Goal: Task Accomplishment & Management: Complete application form

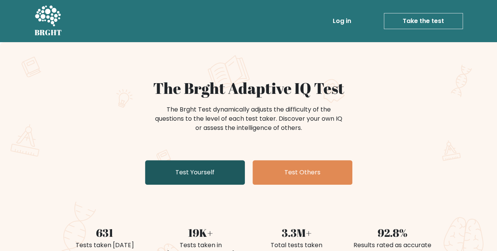
click at [203, 174] on link "Test Yourself" at bounding box center [195, 172] width 100 height 25
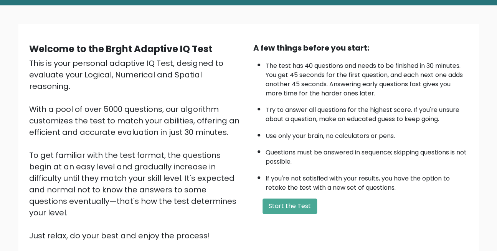
scroll to position [38, 0]
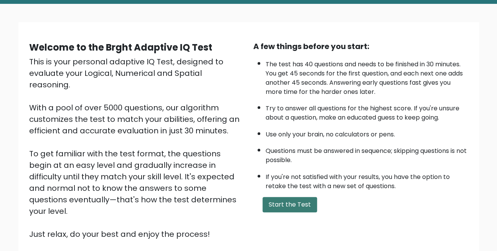
click at [287, 205] on button "Start the Test" at bounding box center [289, 204] width 54 height 15
click at [297, 205] on button "Start the Test" at bounding box center [289, 204] width 54 height 15
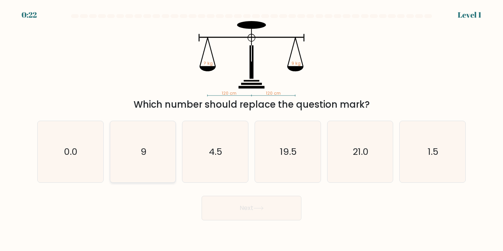
click at [160, 151] on icon "9" at bounding box center [142, 151] width 61 height 61
click at [251, 128] on input "b. 9" at bounding box center [251, 127] width 0 height 2
radio input "true"
click at [280, 210] on button "Next" at bounding box center [251, 208] width 100 height 25
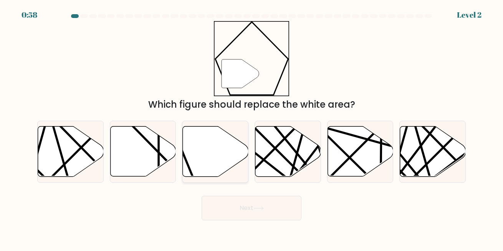
click at [211, 156] on icon at bounding box center [216, 152] width 66 height 50
click at [251, 128] on input "c." at bounding box center [251, 127] width 0 height 2
radio input "true"
click at [255, 206] on button "Next" at bounding box center [251, 208] width 100 height 25
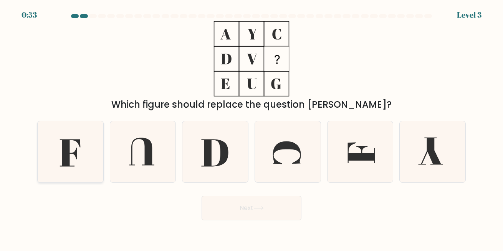
click at [74, 161] on icon at bounding box center [70, 151] width 61 height 61
click at [251, 128] on input "a." at bounding box center [251, 127] width 0 height 2
radio input "true"
click at [262, 214] on button "Next" at bounding box center [251, 208] width 100 height 25
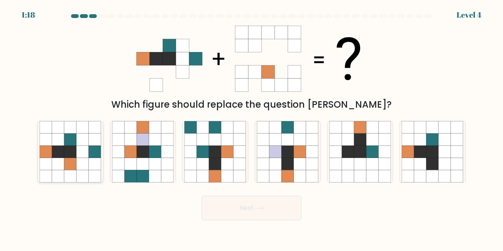
click at [77, 159] on icon at bounding box center [82, 164] width 12 height 12
click at [251, 128] on input "a." at bounding box center [251, 127] width 0 height 2
radio input "true"
click at [272, 210] on button "Next" at bounding box center [251, 208] width 100 height 25
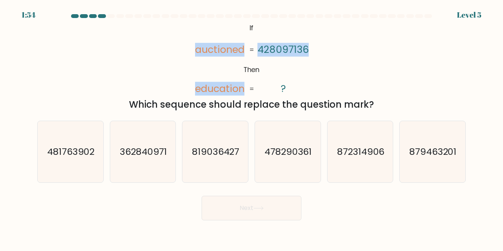
drag, startPoint x: 187, startPoint y: 50, endPoint x: 314, endPoint y: 53, distance: 126.7
click at [314, 53] on div "@import url('https://fonts.googleapis.com/css?family=Abril+Fatface:400,100,100i…" at bounding box center [251, 66] width 437 height 91
click at [319, 61] on div "@import url('https://fonts.googleapis.com/css?family=Abril+Fatface:400,100,100i…" at bounding box center [251, 66] width 437 height 91
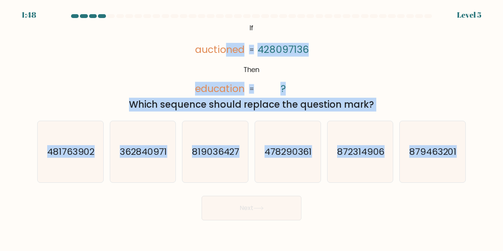
drag, startPoint x: 287, startPoint y: 48, endPoint x: 492, endPoint y: 163, distance: 235.4
click at [492, 163] on form "If ?" at bounding box center [251, 117] width 503 height 206
copy form "ned education 428097136 ? = = Which sequence should replace the question mark? …"
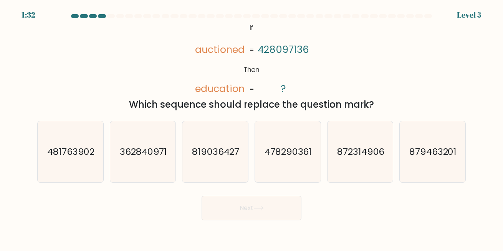
click at [179, 48] on div "@import url('https://fonts.googleapis.com/css?family=Abril+Fatface:400,100,100i…" at bounding box center [251, 66] width 437 height 91
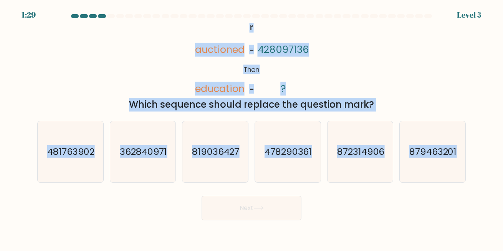
drag, startPoint x: 226, startPoint y: 22, endPoint x: 471, endPoint y: 164, distance: 282.8
click at [471, 164] on form "If ?" at bounding box center [251, 117] width 503 height 206
copy form "@import url('https://fonts.googleapis.com/css?family=Abril+Fatface:400,100,100i…"
click at [307, 77] on icon "@import url('https://fonts.googleapis.com/css?family=Abril+Fatface:400,100,100i…" at bounding box center [251, 59] width 122 height 76
click at [280, 50] on tspan "428097136" at bounding box center [283, 50] width 51 height 14
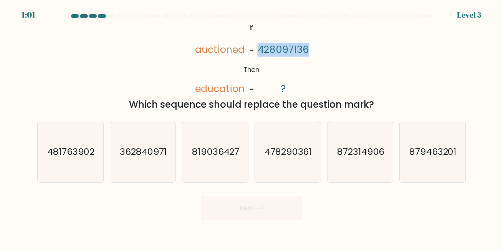
drag, startPoint x: 256, startPoint y: 48, endPoint x: 323, endPoint y: 53, distance: 66.6
click at [323, 53] on div "@import url('https://fonts.googleapis.com/css?family=Abril+Fatface:400,100,100i…" at bounding box center [251, 66] width 437 height 91
copy tspan "428097136"
click at [152, 155] on text "362840971" at bounding box center [144, 151] width 48 height 13
click at [251, 128] on input "b. 362840971" at bounding box center [251, 127] width 0 height 2
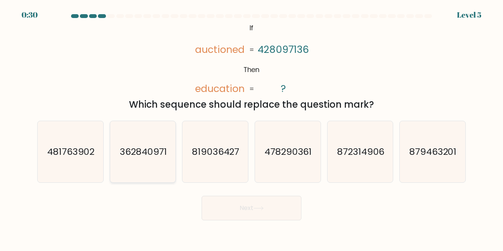
radio input "true"
click at [267, 215] on button "Next" at bounding box center [251, 208] width 100 height 25
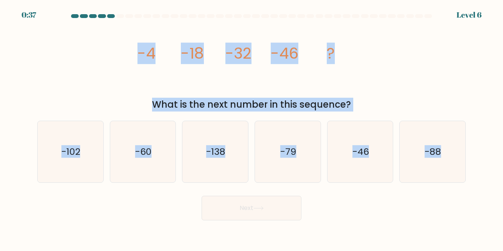
drag, startPoint x: 130, startPoint y: 45, endPoint x: 466, endPoint y: 146, distance: 351.0
click at [466, 146] on form at bounding box center [251, 117] width 503 height 206
copy form "-4 -18 -32 -46 ? What is the next number in this sequence? a. -102 b. -60 c. -1…"
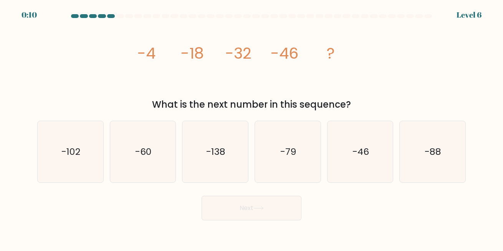
click at [306, 216] on div "Next" at bounding box center [251, 206] width 437 height 28
click at [137, 172] on icon "-60" at bounding box center [142, 151] width 61 height 61
click at [251, 128] on input "b. -60" at bounding box center [251, 127] width 0 height 2
radio input "true"
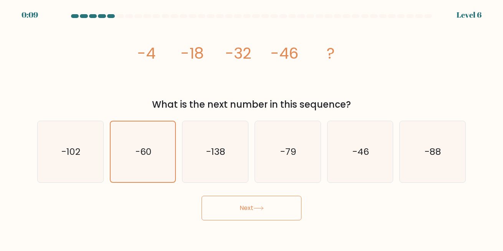
click at [252, 214] on button "Next" at bounding box center [251, 208] width 100 height 25
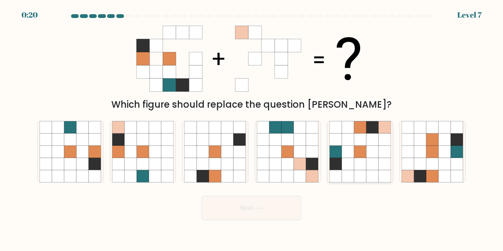
click at [365, 166] on icon at bounding box center [360, 164] width 12 height 12
click at [252, 128] on input "e." at bounding box center [251, 127] width 0 height 2
radio input "true"
click at [268, 210] on button "Next" at bounding box center [251, 208] width 100 height 25
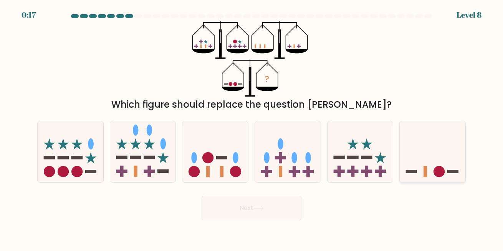
click at [437, 165] on icon at bounding box center [432, 152] width 66 height 54
click at [252, 128] on input "f." at bounding box center [251, 127] width 0 height 2
radio input "true"
click at [260, 211] on button "Next" at bounding box center [251, 208] width 100 height 25
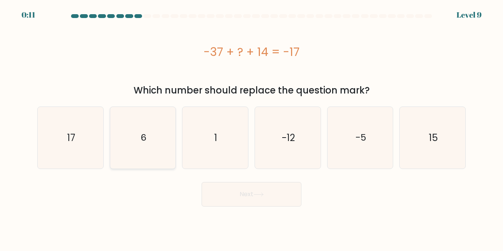
click at [150, 138] on icon "6" at bounding box center [142, 137] width 61 height 61
click at [251, 128] on input "b. 6" at bounding box center [251, 127] width 0 height 2
radio input "true"
click at [243, 191] on button "Next" at bounding box center [251, 194] width 100 height 25
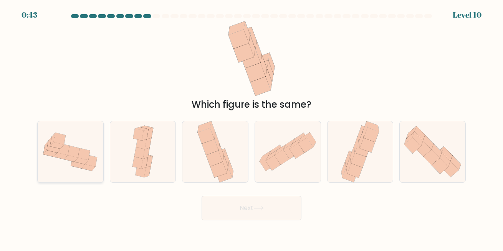
click at [69, 155] on icon at bounding box center [74, 152] width 12 height 12
click at [251, 128] on input "a." at bounding box center [251, 127] width 0 height 2
radio input "true"
click at [243, 214] on button "Next" at bounding box center [251, 208] width 100 height 25
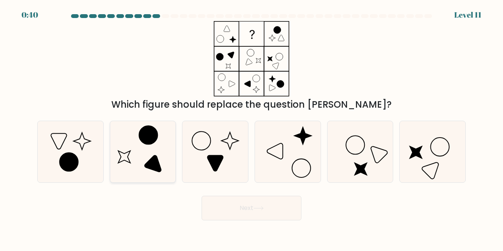
click at [146, 154] on icon at bounding box center [142, 151] width 61 height 61
click at [251, 128] on input "b." at bounding box center [251, 127] width 0 height 2
radio input "true"
click at [253, 214] on button "Next" at bounding box center [251, 208] width 100 height 25
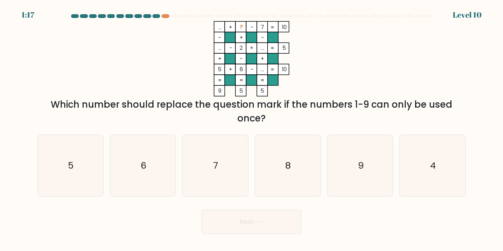
drag, startPoint x: 204, startPoint y: 12, endPoint x: 365, endPoint y: 65, distance: 169.3
click at [365, 69] on body "1:17 Level 10" at bounding box center [251, 125] width 503 height 251
click at [365, 64] on icon "... + ? - 7 10 - + - ... - 2 + ... 5 + - + 5 + 6 - ... = 10 = = = = 9 5 5 =" at bounding box center [251, 59] width 230 height 76
click at [292, 156] on icon "8" at bounding box center [287, 165] width 61 height 61
click at [252, 128] on input "d. 8" at bounding box center [251, 127] width 0 height 2
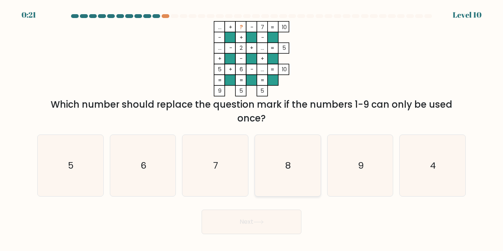
radio input "true"
click at [258, 226] on button "Next" at bounding box center [251, 222] width 100 height 25
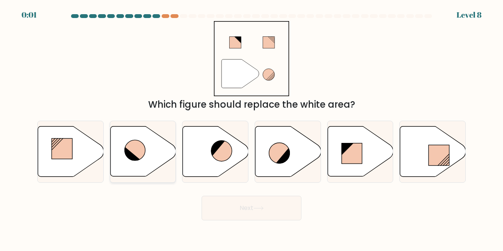
click at [152, 156] on icon at bounding box center [143, 152] width 66 height 50
click at [251, 128] on input "b." at bounding box center [251, 127] width 0 height 2
radio input "true"
click at [237, 211] on button "Next" at bounding box center [251, 208] width 100 height 25
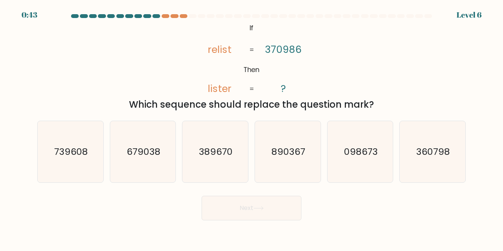
click at [262, 30] on icon "@import url('https://fonts.googleapis.com/css?family=Abril+Fatface:400,100,100i…" at bounding box center [251, 59] width 122 height 76
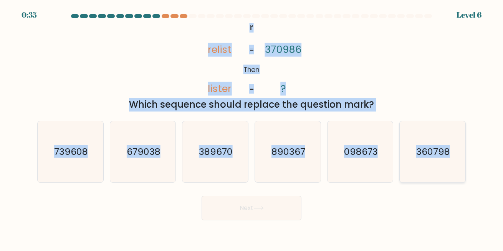
drag, startPoint x: 246, startPoint y: 26, endPoint x: 462, endPoint y: 154, distance: 250.5
click at [462, 154] on form "If ?" at bounding box center [251, 117] width 503 height 206
copy form "If Then relist lister 370986 ? = = Which sequence should replace the question m…"
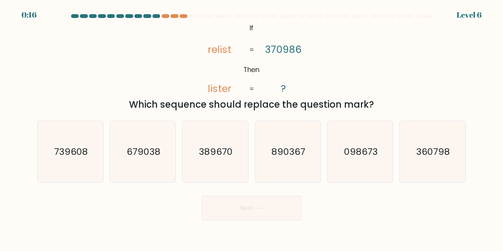
click at [337, 200] on div "Next" at bounding box center [251, 206] width 437 height 28
click at [359, 162] on icon "098673" at bounding box center [359, 151] width 61 height 61
click at [252, 128] on input "e. 098673" at bounding box center [251, 127] width 0 height 2
radio input "true"
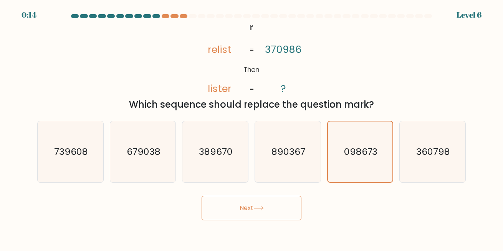
click at [255, 211] on button "Next" at bounding box center [251, 208] width 100 height 25
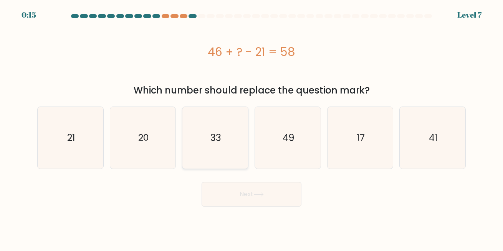
click at [218, 138] on text "33" at bounding box center [215, 138] width 11 height 13
click at [251, 128] on input "c. 33" at bounding box center [251, 127] width 0 height 2
radio input "true"
click at [275, 193] on button "Next" at bounding box center [251, 194] width 100 height 25
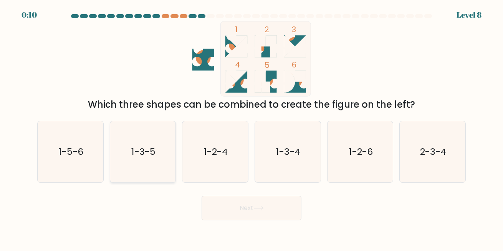
click at [157, 154] on icon "1-3-5" at bounding box center [142, 151] width 61 height 61
click at [251, 128] on input "b. 1-3-5" at bounding box center [251, 127] width 0 height 2
radio input "true"
click at [269, 211] on button "Next" at bounding box center [251, 208] width 100 height 25
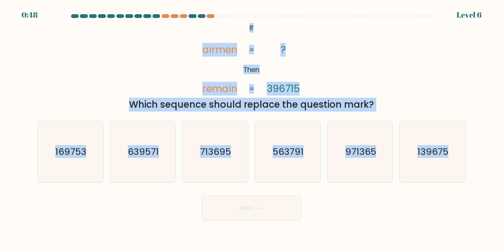
drag, startPoint x: 239, startPoint y: 24, endPoint x: 482, endPoint y: 153, distance: 274.3
click at [482, 153] on form "If ?" at bounding box center [251, 117] width 503 height 206
copy form "If Then airmen remain ? 396715 = = Which sequence should replace the question m…"
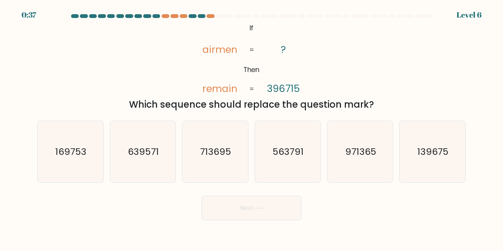
click at [310, 198] on div "Next" at bounding box center [251, 206] width 437 height 28
click at [217, 152] on text "713695" at bounding box center [215, 151] width 31 height 13
click at [251, 128] on input "c. 713695" at bounding box center [251, 127] width 0 height 2
radio input "true"
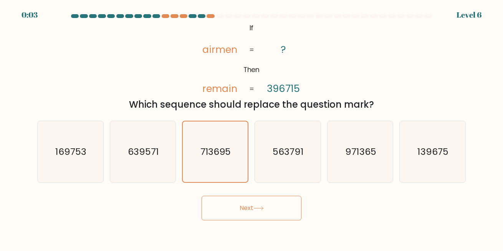
click at [242, 207] on button "Next" at bounding box center [251, 208] width 100 height 25
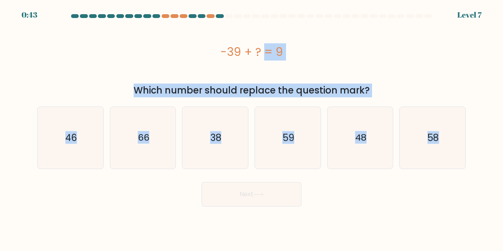
drag, startPoint x: 211, startPoint y: 47, endPoint x: 472, endPoint y: 128, distance: 273.2
click at [472, 128] on form "a." at bounding box center [251, 110] width 503 height 193
copy form "-39 + ? = 9 Which number should replace the question mark? a. 46 b. 66 c. 38 d.…"
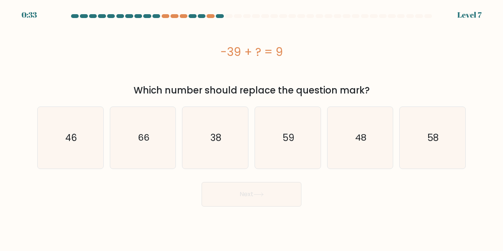
drag, startPoint x: 186, startPoint y: 195, endPoint x: 181, endPoint y: 198, distance: 5.5
click at [185, 196] on div "Next" at bounding box center [251, 192] width 437 height 28
click at [377, 137] on icon "48" at bounding box center [359, 137] width 61 height 61
click at [252, 128] on input "e. 48" at bounding box center [251, 127] width 0 height 2
radio input "true"
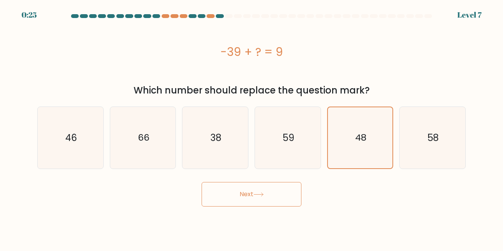
click at [269, 198] on button "Next" at bounding box center [251, 194] width 100 height 25
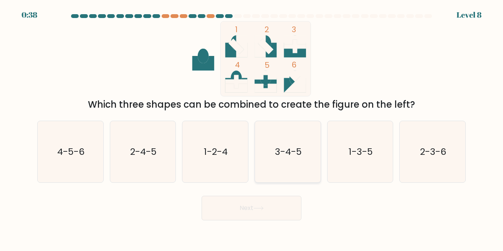
click at [284, 160] on icon "3-4-5" at bounding box center [287, 151] width 61 height 61
click at [252, 128] on input "d. 3-4-5" at bounding box center [251, 127] width 0 height 2
radio input "true"
click at [279, 205] on button "Next" at bounding box center [251, 208] width 100 height 25
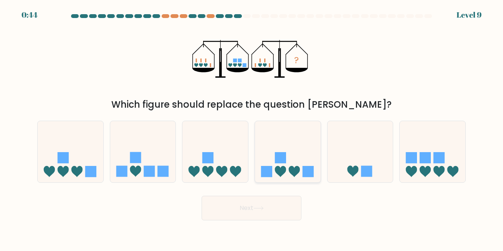
click at [281, 147] on icon at bounding box center [288, 152] width 66 height 54
click at [252, 128] on input "d." at bounding box center [251, 127] width 0 height 2
radio input "true"
click at [274, 207] on button "Next" at bounding box center [251, 208] width 100 height 25
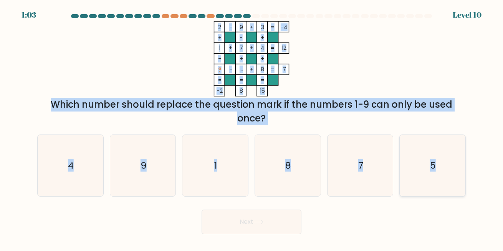
drag, startPoint x: 209, startPoint y: 21, endPoint x: 460, endPoint y: 183, distance: 299.0
click at [460, 183] on form at bounding box center [251, 124] width 503 height 220
copy form "2 - 9 + 3 -4 + - + 1 + 7 + 4 12 - + + ? - ... + 8 = 7 = = = = -2 8 15 = Which n…"
click at [284, 211] on button "Next" at bounding box center [251, 222] width 100 height 25
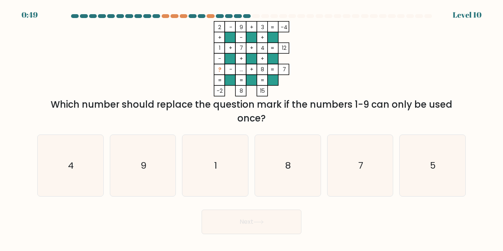
click at [434, 215] on div "Next" at bounding box center [251, 220] width 437 height 28
click at [428, 169] on icon "5" at bounding box center [431, 165] width 61 height 61
click at [252, 128] on input "f. 5" at bounding box center [251, 127] width 0 height 2
radio input "true"
click at [273, 222] on button "Next" at bounding box center [251, 222] width 100 height 25
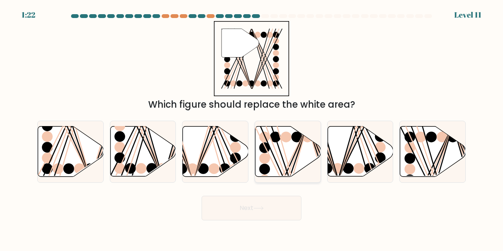
click at [282, 157] on line at bounding box center [289, 180] width 36 height 106
click at [252, 128] on input "d." at bounding box center [251, 127] width 0 height 2
radio input "true"
click at [286, 210] on button "Next" at bounding box center [251, 208] width 100 height 25
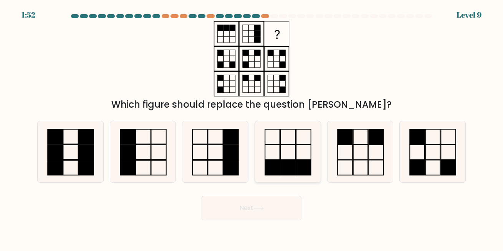
click at [286, 154] on icon at bounding box center [287, 151] width 61 height 61
click at [252, 128] on input "d." at bounding box center [251, 127] width 0 height 2
radio input "true"
click at [270, 206] on button "Next" at bounding box center [251, 208] width 100 height 25
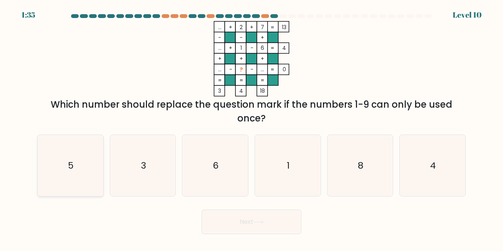
click at [86, 168] on icon "5" at bounding box center [70, 165] width 61 height 61
click at [251, 128] on input "a. 5" at bounding box center [251, 127] width 0 height 2
radio input "true"
click at [253, 223] on button "Next" at bounding box center [251, 222] width 100 height 25
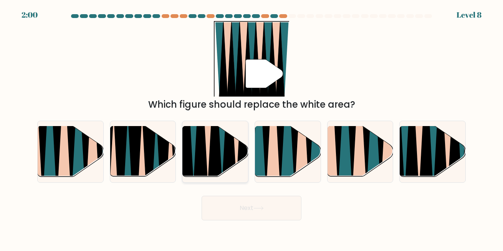
click at [215, 151] on icon at bounding box center [215, 126] width 15 height 131
click at [251, 128] on input "c." at bounding box center [251, 127] width 0 height 2
radio input "true"
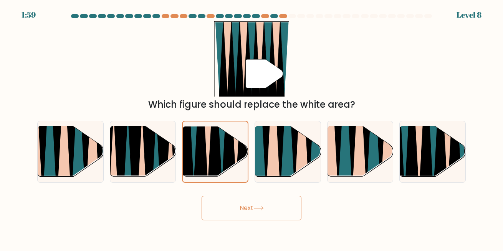
click at [261, 211] on button "Next" at bounding box center [251, 208] width 100 height 25
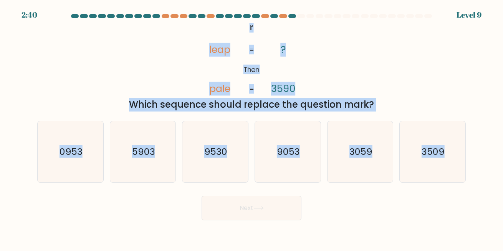
drag, startPoint x: 243, startPoint y: 23, endPoint x: 472, endPoint y: 155, distance: 264.4
click at [472, 155] on form "If ?" at bounding box center [251, 117] width 503 height 206
copy form "If Then leap pale ? 3590 = = Which sequence should replace the question mark? a…"
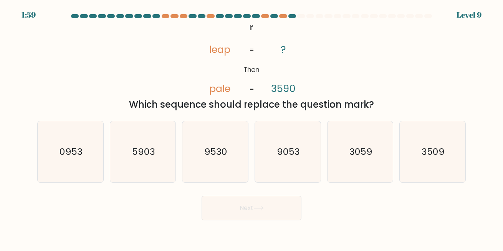
click at [352, 208] on div "Next" at bounding box center [251, 206] width 437 height 28
click at [287, 147] on text "9053" at bounding box center [288, 151] width 23 height 13
click at [252, 128] on input "d. 9053" at bounding box center [251, 127] width 0 height 2
radio input "true"
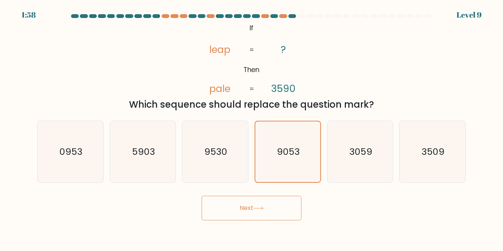
click at [264, 209] on icon at bounding box center [258, 208] width 10 height 4
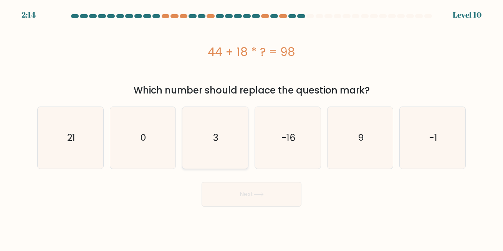
click at [211, 132] on icon "3" at bounding box center [214, 137] width 61 height 61
click at [251, 128] on input "c. 3" at bounding box center [251, 127] width 0 height 2
radio input "true"
click at [258, 197] on button "Next" at bounding box center [251, 194] width 100 height 25
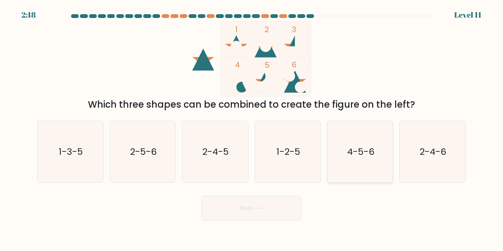
click at [368, 163] on icon "4-5-6" at bounding box center [359, 151] width 61 height 61
click at [252, 128] on input "e. 4-5-6" at bounding box center [251, 127] width 0 height 2
radio input "true"
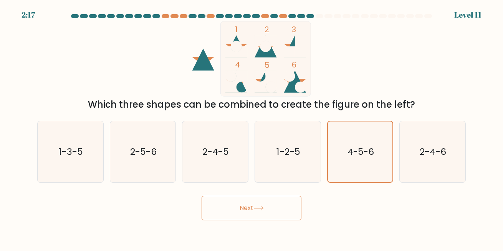
click at [279, 206] on button "Next" at bounding box center [251, 208] width 100 height 25
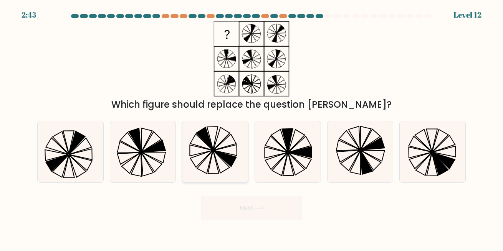
click at [217, 147] on icon at bounding box center [225, 142] width 23 height 16
click at [251, 128] on input "c." at bounding box center [251, 127] width 0 height 2
radio input "true"
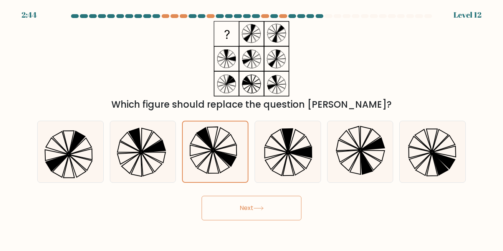
click at [266, 209] on button "Next" at bounding box center [251, 208] width 100 height 25
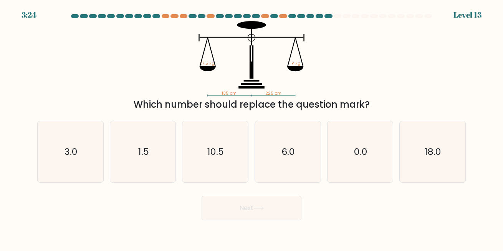
drag, startPoint x: 182, startPoint y: 30, endPoint x: 399, endPoint y: 108, distance: 229.9
click at [398, 109] on div "135 cm 225 cm 17.5 kg ? kg Which number should replace the question mark?" at bounding box center [251, 66] width 437 height 91
click at [400, 106] on div "Which number should replace the question mark?" at bounding box center [251, 105] width 419 height 14
drag, startPoint x: 191, startPoint y: 47, endPoint x: 280, endPoint y: 92, distance: 99.2
click at [280, 92] on icon "135 cm 225 cm 17.5 kg ? kg" at bounding box center [251, 59] width 230 height 76
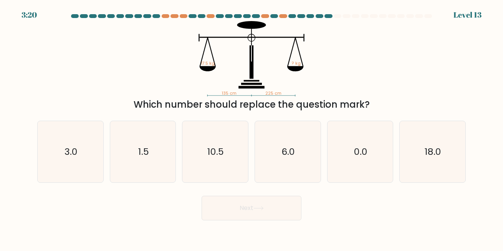
click at [276, 92] on tspan "225 cm" at bounding box center [273, 94] width 16 height 6
drag, startPoint x: 284, startPoint y: 92, endPoint x: 309, endPoint y: 56, distance: 43.9
click at [309, 56] on icon "135 cm 225 cm 17.5 kg ? kg" at bounding box center [251, 59] width 230 height 76
click at [341, 64] on icon "135 cm 225 cm 17.5 kg ? kg" at bounding box center [251, 59] width 230 height 76
click at [212, 149] on text "10.5" at bounding box center [216, 151] width 17 height 13
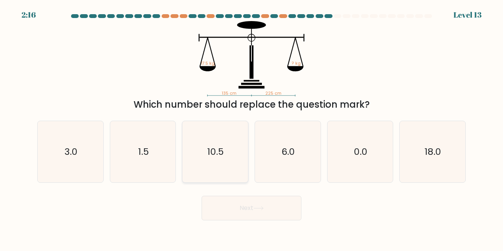
click at [251, 128] on input "c. 10.5" at bounding box center [251, 127] width 0 height 2
radio input "true"
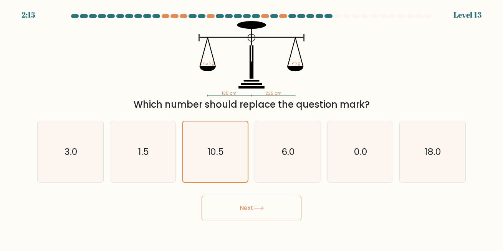
click at [248, 204] on button "Next" at bounding box center [251, 208] width 100 height 25
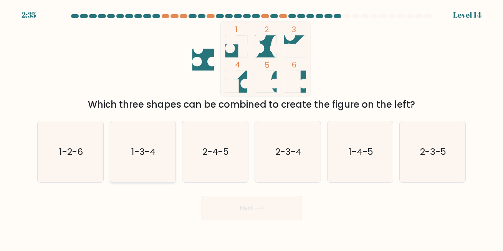
click at [155, 157] on text "1-3-4" at bounding box center [143, 151] width 24 height 13
click at [251, 128] on input "b. 1-3-4" at bounding box center [251, 127] width 0 height 2
radio input "true"
click at [271, 211] on button "Next" at bounding box center [251, 208] width 100 height 25
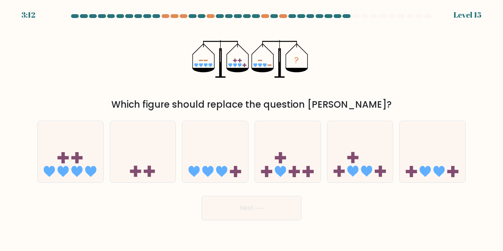
drag, startPoint x: 195, startPoint y: 65, endPoint x: 209, endPoint y: 67, distance: 14.3
click at [209, 67] on icon "?" at bounding box center [251, 59] width 118 height 76
click at [373, 165] on icon at bounding box center [360, 152] width 66 height 54
click at [252, 128] on input "e." at bounding box center [251, 127] width 0 height 2
radio input "true"
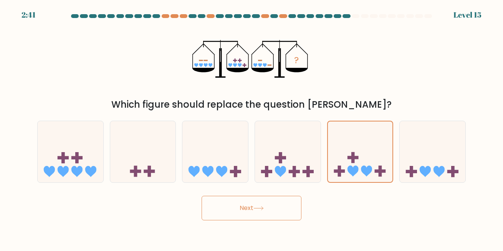
click at [267, 203] on button "Next" at bounding box center [251, 208] width 100 height 25
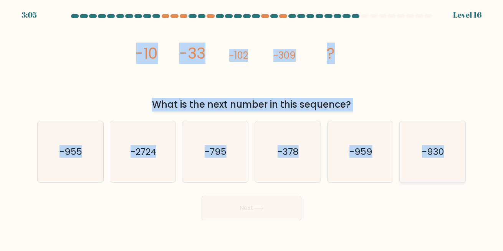
drag, startPoint x: 124, startPoint y: 45, endPoint x: 447, endPoint y: 150, distance: 339.8
click at [447, 150] on form at bounding box center [251, 117] width 503 height 206
copy form "-10 -33 -102 -309 ? What is the next number in this sequence? a. -955 b. -2724 …"
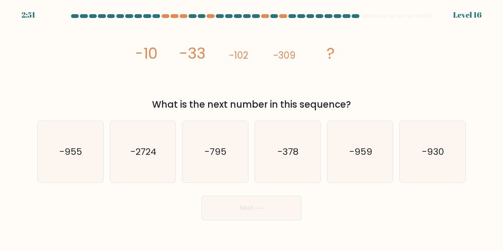
click at [429, 195] on div "Next" at bounding box center [251, 206] width 437 height 28
click at [437, 155] on text "-930" at bounding box center [433, 151] width 22 height 13
click at [252, 128] on input "f. -930" at bounding box center [251, 127] width 0 height 2
radio input "true"
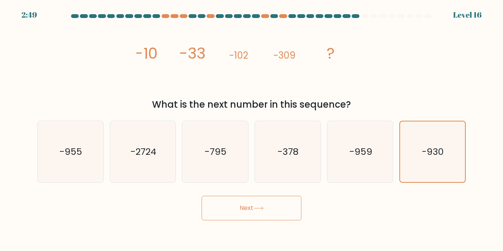
click at [247, 215] on button "Next" at bounding box center [251, 208] width 100 height 25
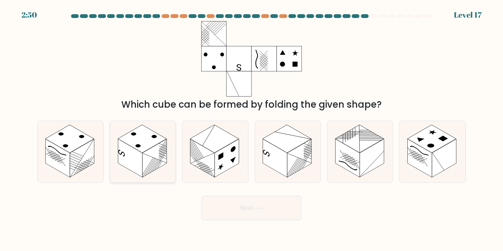
click at [148, 146] on rect at bounding box center [142, 139] width 49 height 28
click at [251, 128] on input "b." at bounding box center [251, 127] width 0 height 2
radio input "true"
click at [247, 210] on button "Next" at bounding box center [251, 208] width 100 height 25
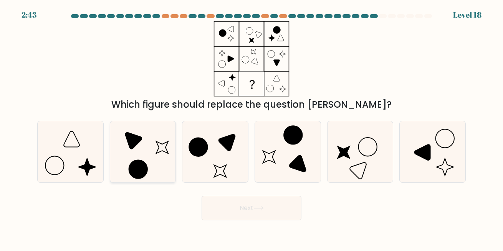
click at [145, 135] on icon at bounding box center [142, 151] width 61 height 61
click at [251, 128] on input "b." at bounding box center [251, 127] width 0 height 2
radio input "true"
click at [260, 210] on icon at bounding box center [258, 208] width 10 height 4
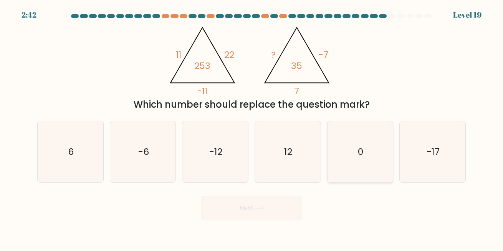
click at [341, 155] on icon "0" at bounding box center [359, 151] width 61 height 61
click at [252, 128] on input "e. 0" at bounding box center [251, 127] width 0 height 2
radio input "true"
click at [281, 205] on button "Next" at bounding box center [251, 208] width 100 height 25
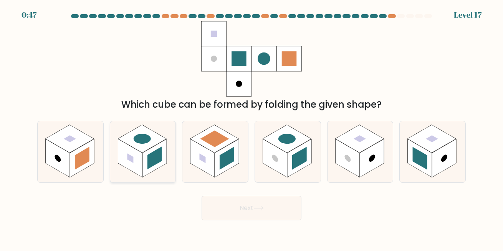
click at [149, 158] on rect at bounding box center [154, 158] width 15 height 23
click at [251, 128] on input "b." at bounding box center [251, 127] width 0 height 2
radio input "true"
click at [262, 207] on icon at bounding box center [258, 208] width 10 height 4
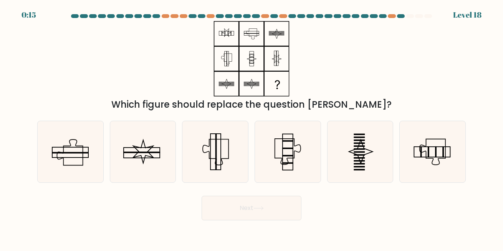
click at [308, 187] on form at bounding box center [251, 117] width 503 height 206
click at [295, 159] on icon at bounding box center [287, 151] width 61 height 61
click at [252, 128] on input "d." at bounding box center [251, 127] width 0 height 2
radio input "true"
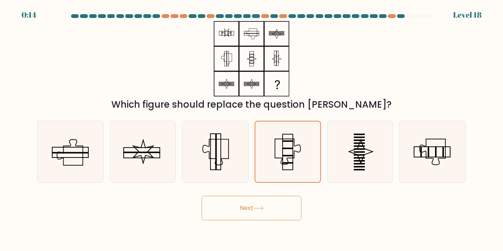
click at [264, 209] on icon at bounding box center [258, 208] width 10 height 4
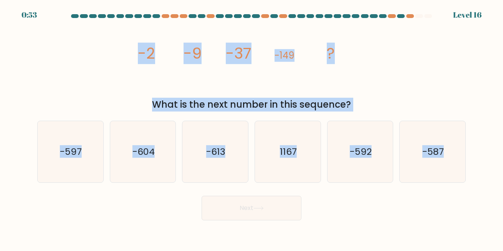
drag, startPoint x: 114, startPoint y: 50, endPoint x: 467, endPoint y: 149, distance: 366.6
click at [467, 149] on form at bounding box center [251, 117] width 503 height 206
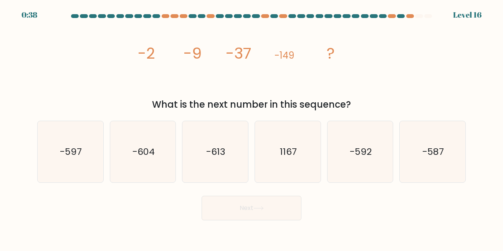
click at [408, 202] on div "Next" at bounding box center [251, 206] width 437 height 28
click at [72, 142] on icon "-597" at bounding box center [70, 151] width 61 height 61
click at [251, 128] on input "a. -597" at bounding box center [251, 127] width 0 height 2
radio input "true"
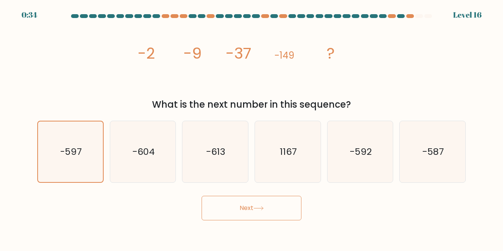
click at [261, 208] on icon at bounding box center [258, 208] width 9 height 3
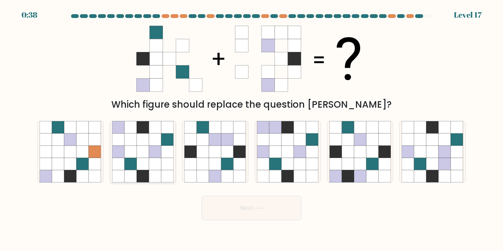
click at [140, 144] on icon at bounding box center [143, 140] width 12 height 12
click at [251, 128] on input "b." at bounding box center [251, 127] width 0 height 2
radio input "true"
click at [250, 210] on button "Next" at bounding box center [251, 208] width 100 height 25
click at [255, 209] on icon at bounding box center [258, 208] width 10 height 4
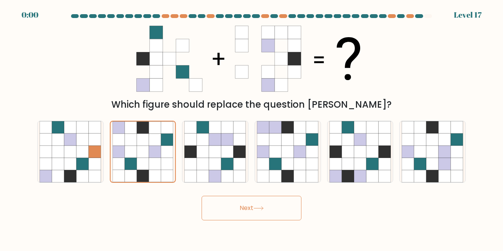
click at [255, 209] on icon at bounding box center [258, 208] width 10 height 4
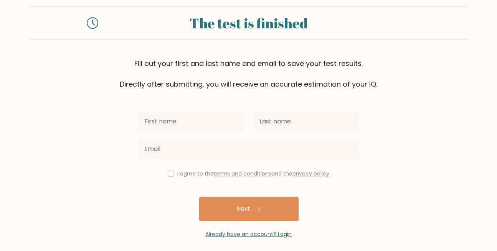
scroll to position [18, 0]
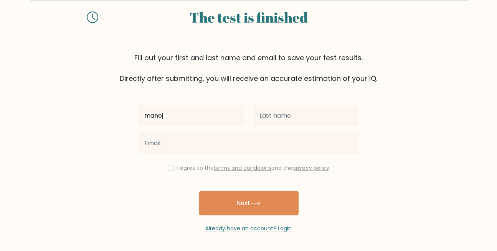
type input "manoj"
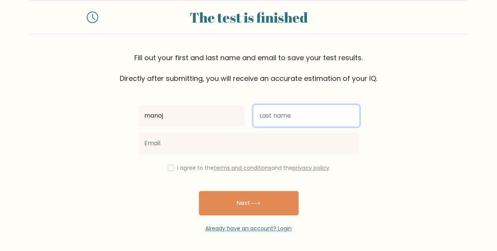
click at [314, 111] on input "text" at bounding box center [306, 115] width 106 height 21
type input "Limbu"
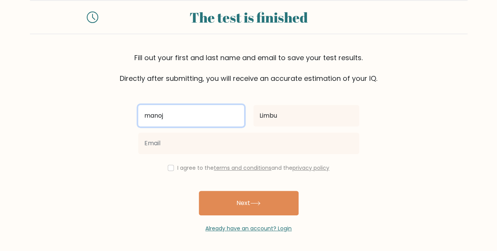
click at [178, 122] on input "manoj" at bounding box center [191, 115] width 106 height 21
type input "Manoj"
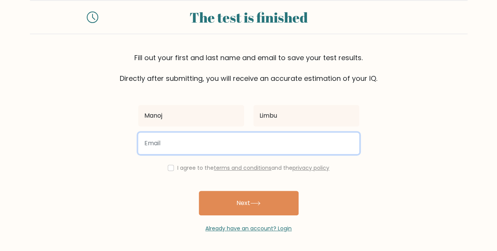
click at [165, 145] on input "email" at bounding box center [248, 143] width 221 height 21
type input "[EMAIL_ADDRESS][DOMAIN_NAME]"
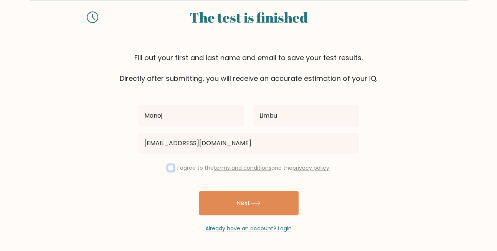
click at [169, 167] on input "checkbox" at bounding box center [171, 168] width 6 height 6
checkbox input "true"
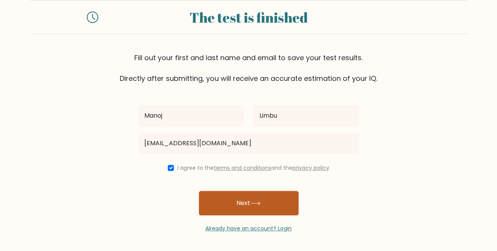
click at [248, 203] on button "Next" at bounding box center [249, 203] width 100 height 25
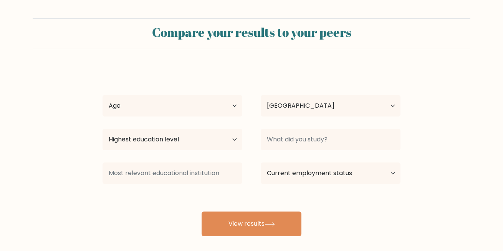
select select "NP"
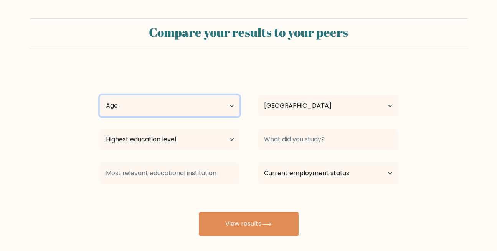
click at [223, 107] on select "Age Under 18 years old 18-24 years old 25-34 years old 35-44 years old 45-54 ye…" at bounding box center [170, 105] width 140 height 21
select select "18_24"
click at [100, 95] on select "Age Under 18 years old 18-24 years old 25-34 years old 35-44 years old 45-54 ye…" at bounding box center [170, 105] width 140 height 21
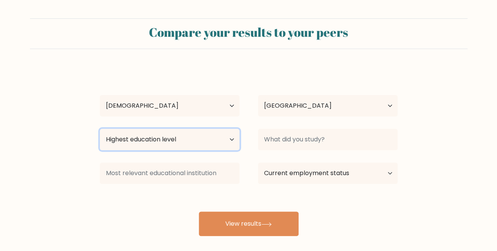
click at [218, 136] on select "Highest education level No schooling Primary Lower Secondary Upper Secondary Oc…" at bounding box center [170, 139] width 140 height 21
select select "bachelors_degree"
click at [100, 129] on select "Highest education level No schooling Primary Lower Secondary Upper Secondary Oc…" at bounding box center [170, 139] width 140 height 21
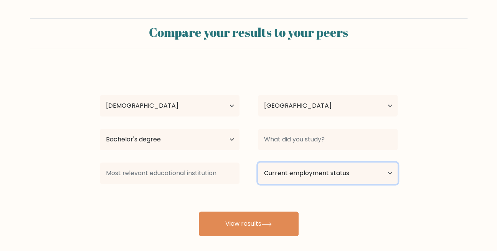
click at [365, 183] on select "Current employment status Employed Student Retired Other / prefer not to answer" at bounding box center [328, 173] width 140 height 21
select select "student"
click at [258, 163] on select "Current employment status Employed Student Retired Other / prefer not to answer" at bounding box center [328, 173] width 140 height 21
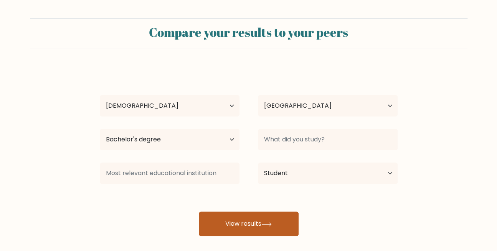
click at [249, 222] on button "View results" at bounding box center [249, 224] width 100 height 25
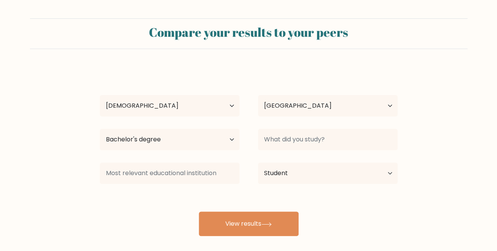
click at [303, 128] on div at bounding box center [328, 140] width 158 height 28
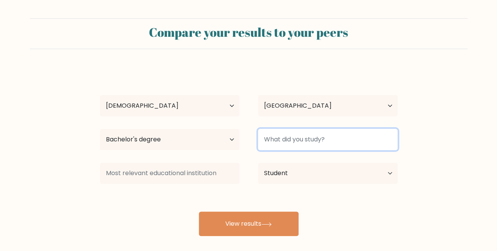
click at [301, 142] on input at bounding box center [328, 139] width 140 height 21
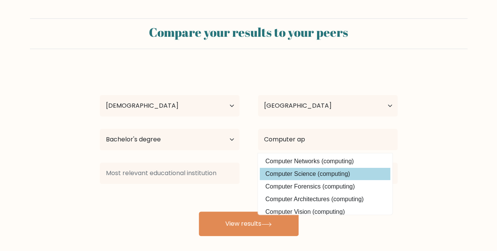
click at [329, 175] on option "Computer Science (computing)" at bounding box center [325, 174] width 130 height 12
type input "Computer Science"
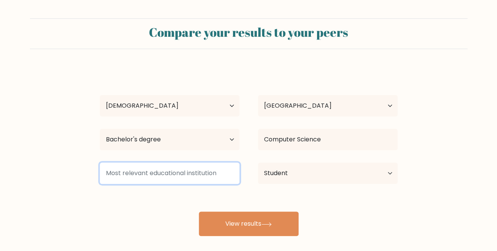
click at [159, 177] on input at bounding box center [170, 173] width 140 height 21
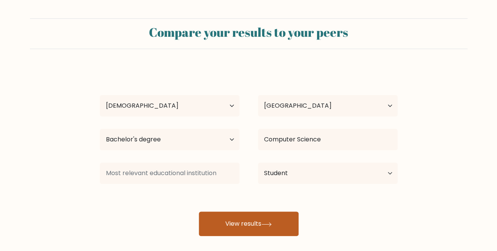
click at [254, 224] on button "View results" at bounding box center [249, 224] width 100 height 25
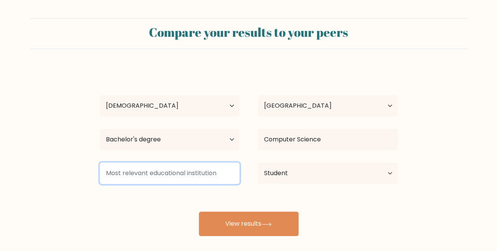
click at [190, 179] on input at bounding box center [170, 173] width 140 height 21
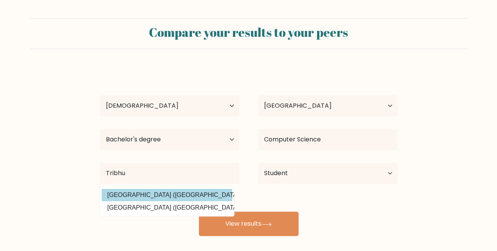
click at [146, 198] on option "Tribhuvan University (Nepal)" at bounding box center [167, 195] width 130 height 12
type input "[GEOGRAPHIC_DATA]"
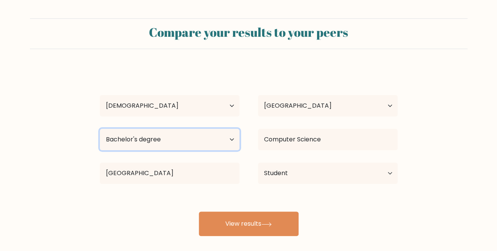
click at [218, 135] on select "Highest education level No schooling Primary Lower Secondary Upper Secondary Oc…" at bounding box center [170, 139] width 140 height 21
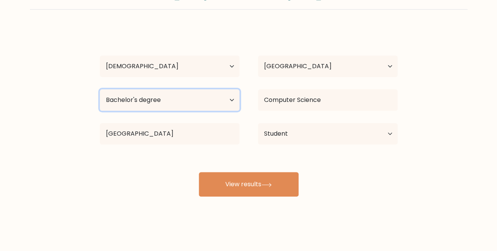
click at [214, 100] on select "Highest education level No schooling Primary Lower Secondary Upper Secondary Oc…" at bounding box center [170, 99] width 140 height 21
click at [364, 161] on div "Manoj Limbu Age Under 18 years old 18-24 years old 25-34 years old 35-44 years …" at bounding box center [248, 112] width 307 height 169
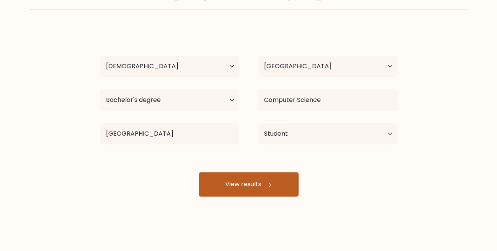
click at [253, 187] on button "View results" at bounding box center [249, 184] width 100 height 25
